Goal: Check status: Check status

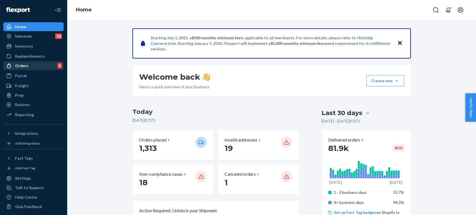
click at [30, 67] on div "Orders 4" at bounding box center [33, 66] width 59 height 8
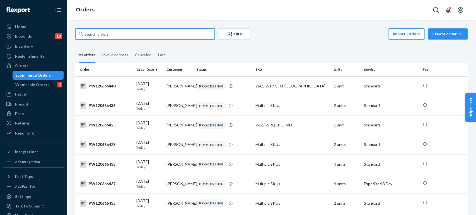
click at [104, 30] on input "text" at bounding box center [145, 33] width 140 height 11
paste input "pw120620276"
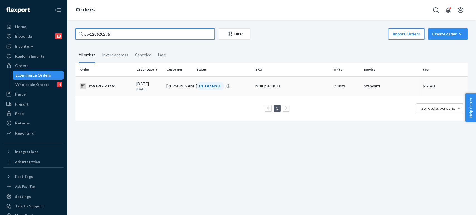
type input "pw120620276"
click at [166, 90] on td "[PERSON_NAME]" at bounding box center [179, 86] width 30 height 20
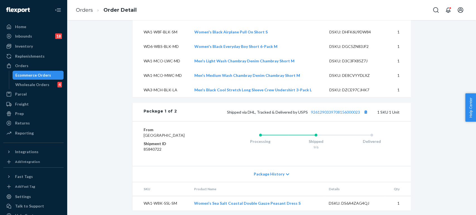
scroll to position [279, 0]
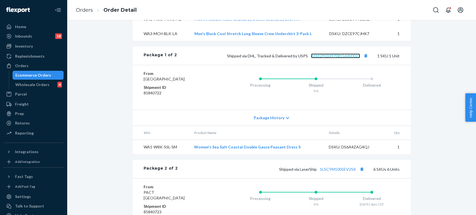
click at [332, 58] on link "9261290339708156000023" at bounding box center [335, 56] width 49 height 5
click at [79, 5] on ol "Orders Order Detail" at bounding box center [106, 10] width 70 height 16
click at [84, 13] on link "Orders" at bounding box center [84, 10] width 17 height 6
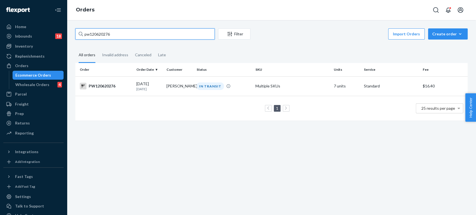
click at [109, 34] on input "pw120620276" at bounding box center [145, 33] width 140 height 11
paste input "PW120642995"
type input "PW120642995"
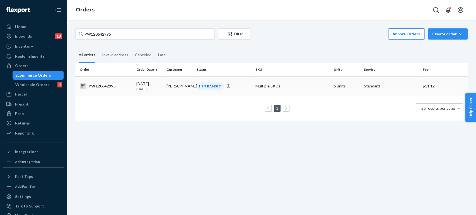
click at [167, 90] on td "[PERSON_NAME]" at bounding box center [179, 86] width 30 height 20
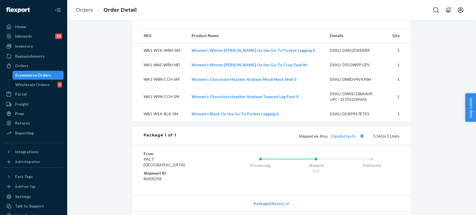
scroll to position [186, 0]
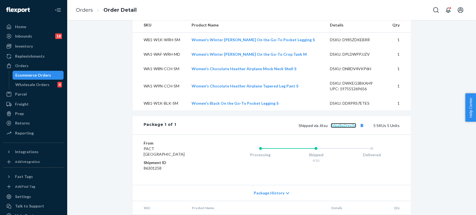
click at [347, 128] on link "26pa8a2tgv3n" at bounding box center [343, 125] width 25 height 5
click at [84, 8] on link "Orders" at bounding box center [84, 10] width 17 height 6
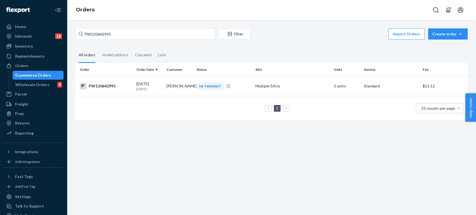
click at [112, 40] on div "PW120642995 Filter Import Orders Create order Ecommerce order Removal order" at bounding box center [271, 34] width 393 height 13
click at [116, 33] on input "PW120642995" at bounding box center [145, 33] width 140 height 11
paste input "7290"
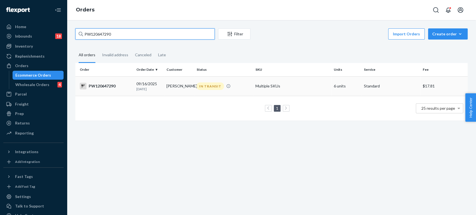
type input "PW120647290"
click at [165, 84] on td "[PERSON_NAME]" at bounding box center [179, 86] width 30 height 20
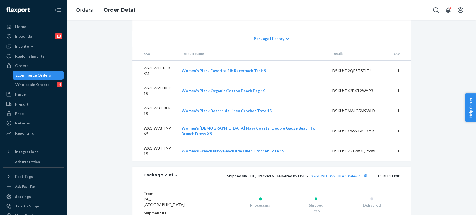
scroll to position [404, 0]
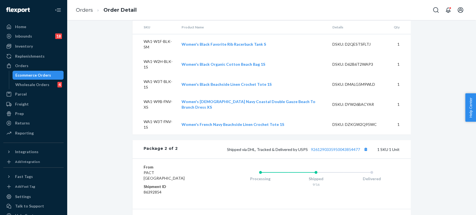
click at [330, 146] on div "Shipped via DHL, Tracked & Delivered by USPS 9261290335950043854477 1 SKU 1 Unit" at bounding box center [289, 149] width 222 height 7
click at [330, 147] on link "9261290335950043854477" at bounding box center [335, 149] width 49 height 5
